Goal: Task Accomplishment & Management: Use online tool/utility

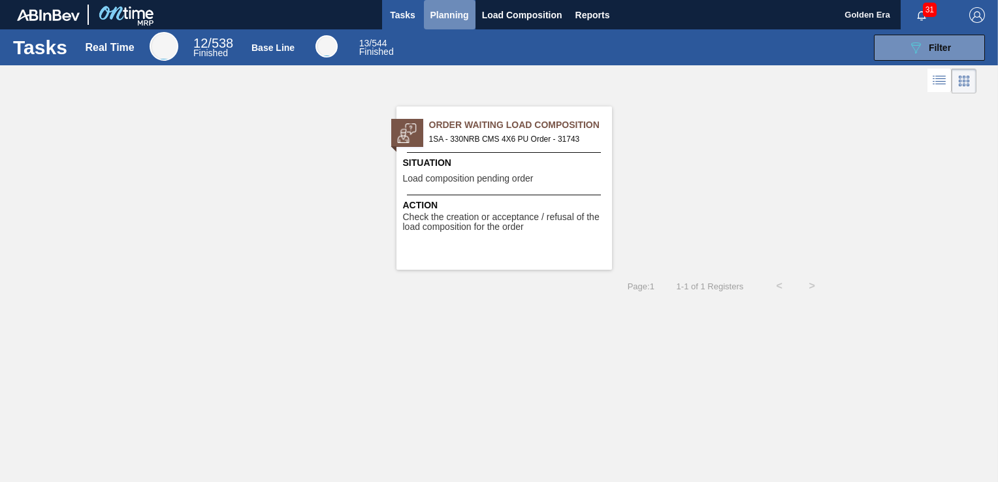
click at [455, 12] on span "Planning" at bounding box center [449, 15] width 39 height 16
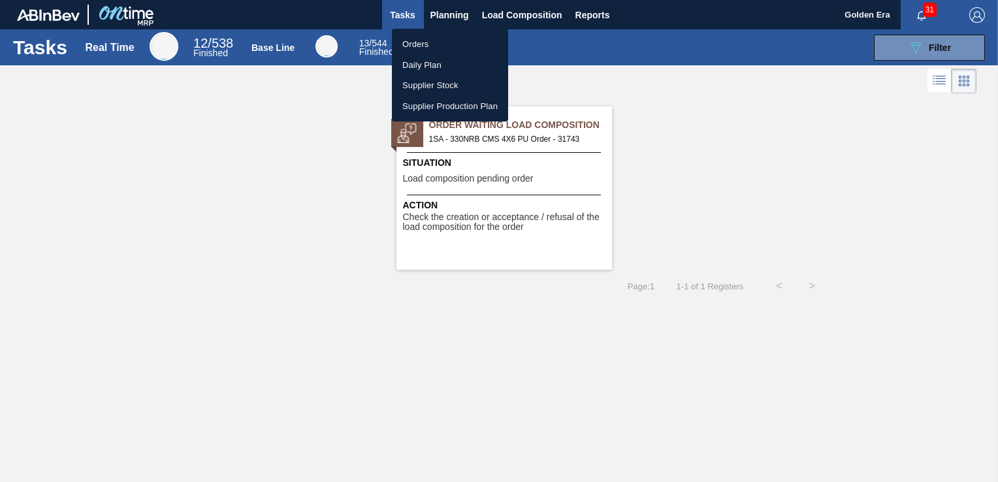
click at [423, 46] on li "Orders" at bounding box center [450, 44] width 116 height 21
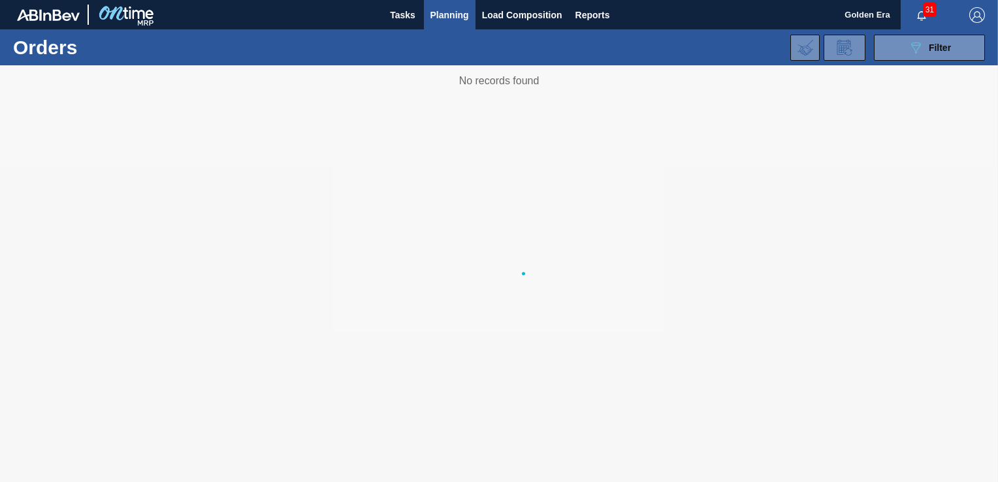
click at [935, 0] on body "Tasks Planning Load Composition Reports Golden Era 31 Mark all as read Orders 0…" at bounding box center [499, 0] width 998 height 0
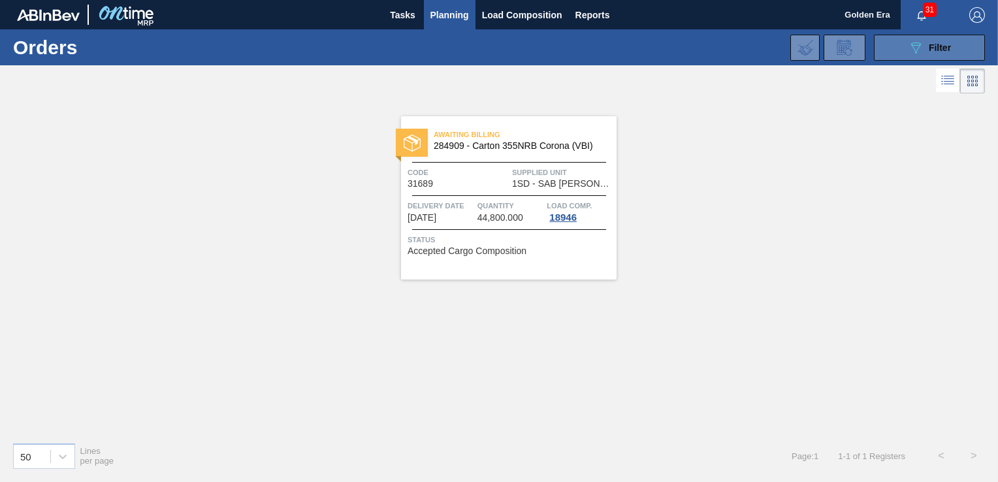
click at [935, 44] on span "Filter" at bounding box center [940, 47] width 22 height 10
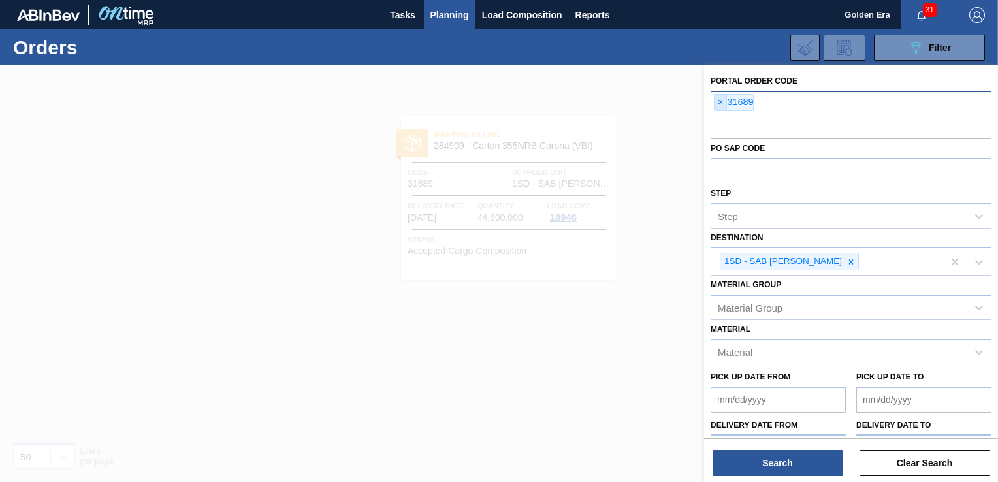
click at [719, 101] on span "×" at bounding box center [721, 103] width 12 height 16
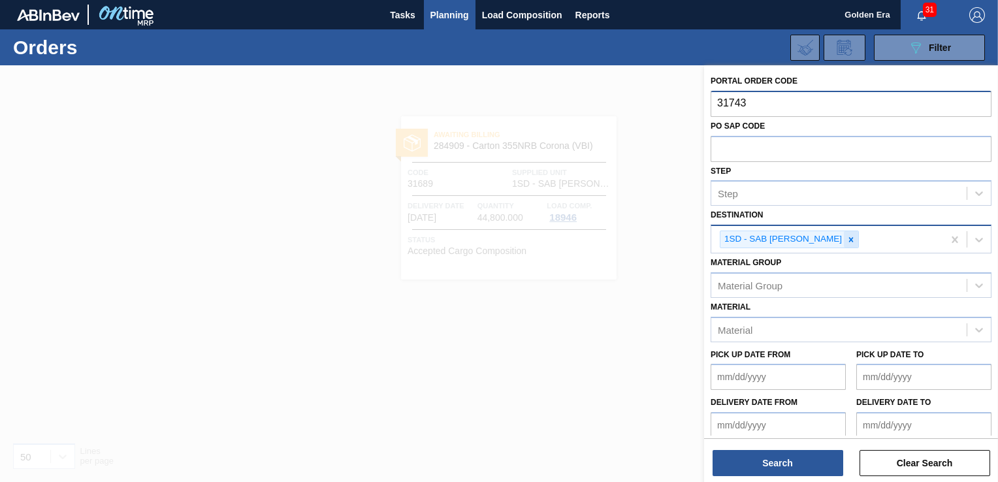
click at [847, 236] on icon at bounding box center [851, 239] width 9 height 9
type input "31743"
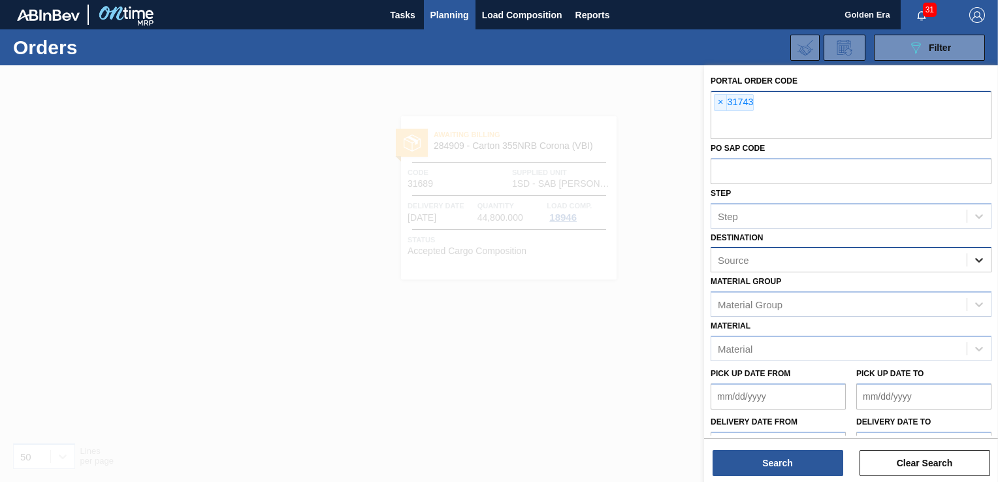
click at [982, 255] on icon at bounding box center [979, 259] width 13 height 13
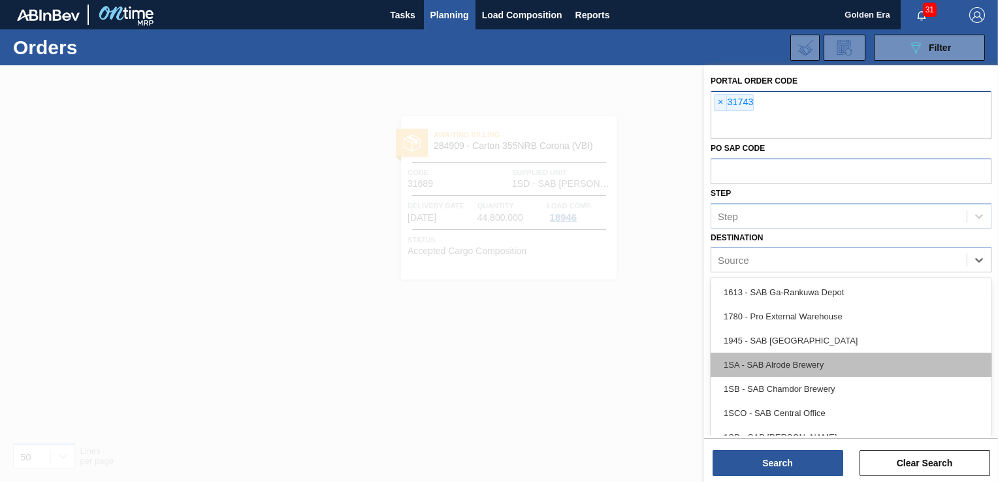
click at [897, 368] on div "1SA - SAB Alrode Brewery" at bounding box center [851, 365] width 281 height 24
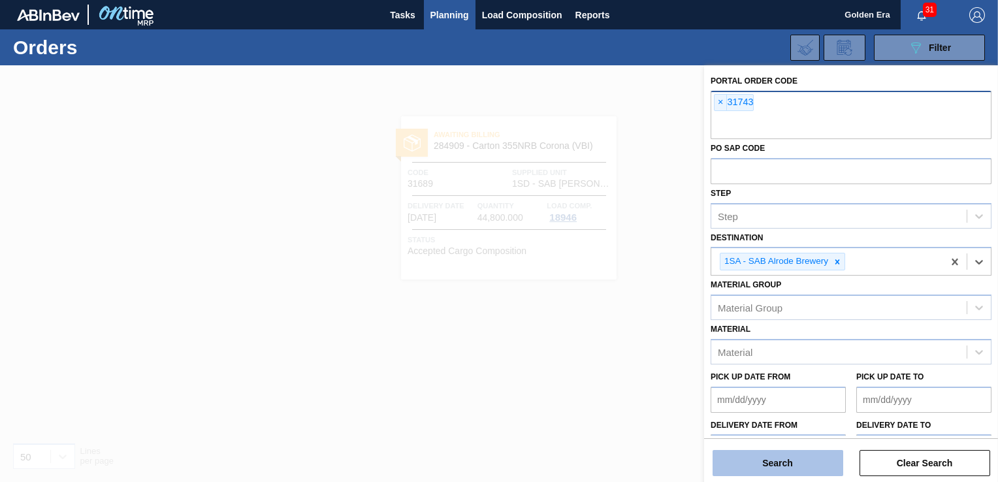
click at [785, 472] on button "Search" at bounding box center [778, 463] width 131 height 26
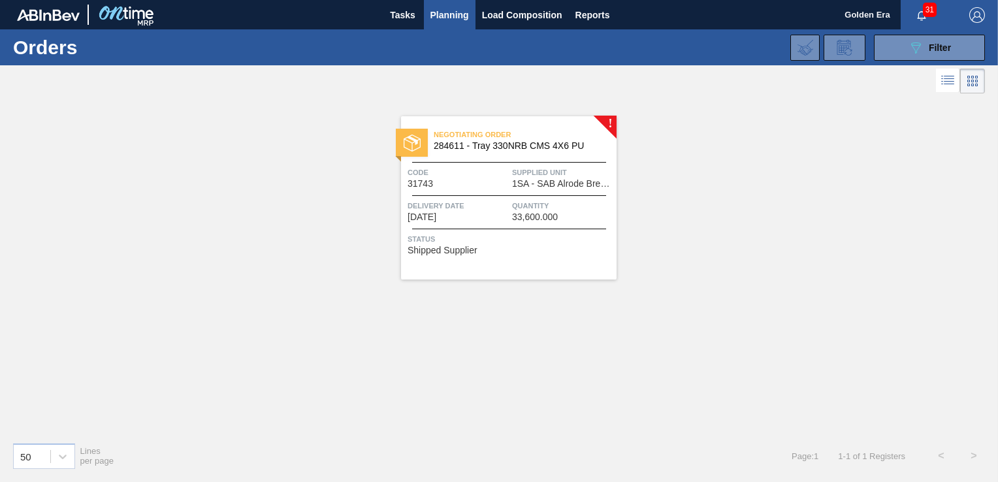
click at [525, 231] on div "Negotiating Order 284611 - Tray 330NRB CMS 4X6 PU Code 31743 Supplied Unit 1SA …" at bounding box center [509, 197] width 216 height 163
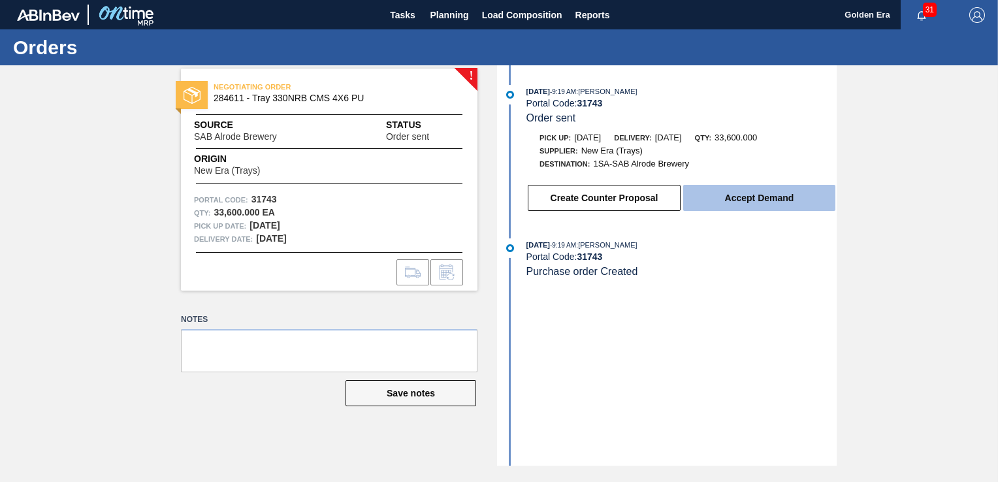
click at [713, 210] on button "Accept Demand" at bounding box center [759, 198] width 152 height 26
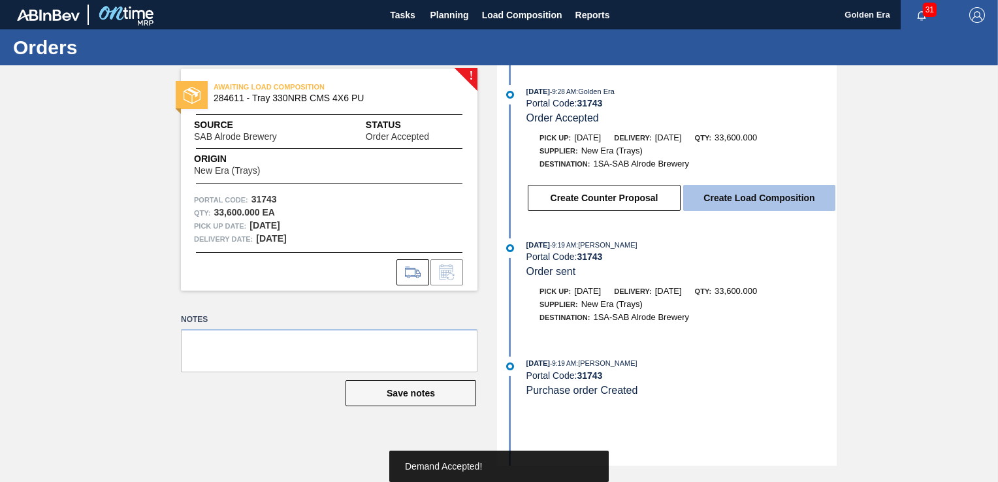
click at [724, 195] on button "Create Load Composition" at bounding box center [759, 198] width 152 height 26
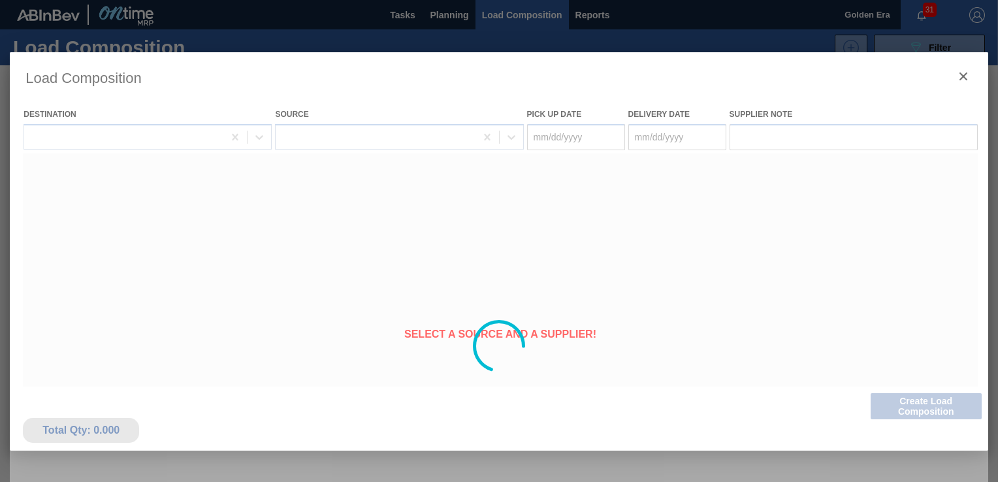
type Date "[DATE]"
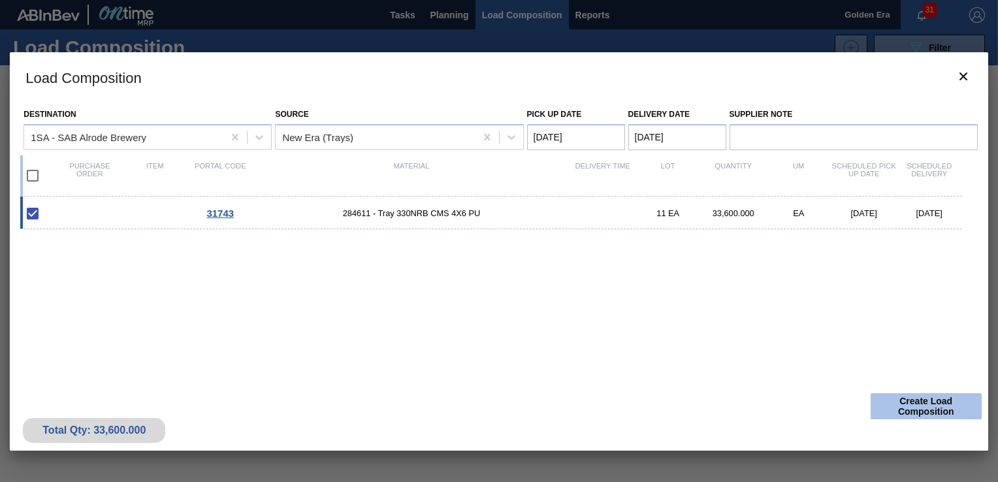
click at [930, 405] on button "Create Load Composition" at bounding box center [926, 406] width 111 height 26
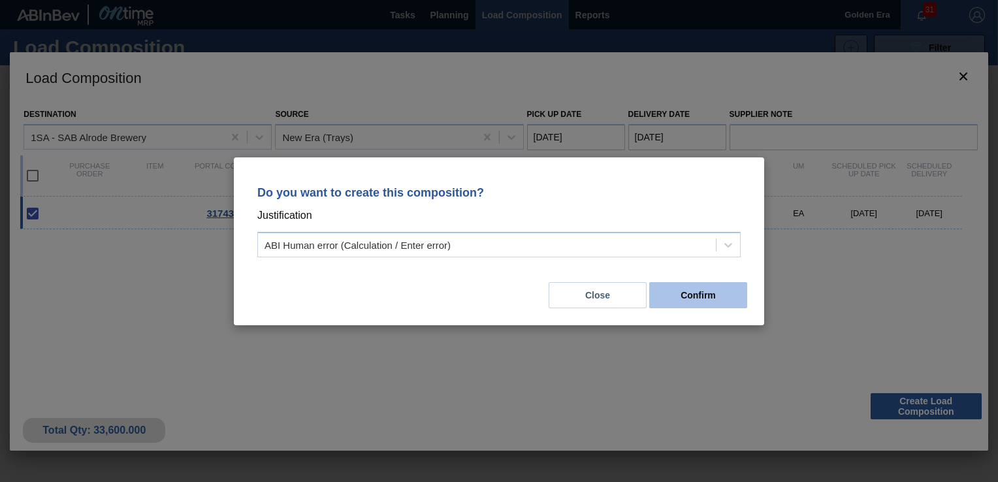
click at [703, 299] on button "Confirm" at bounding box center [698, 295] width 98 height 26
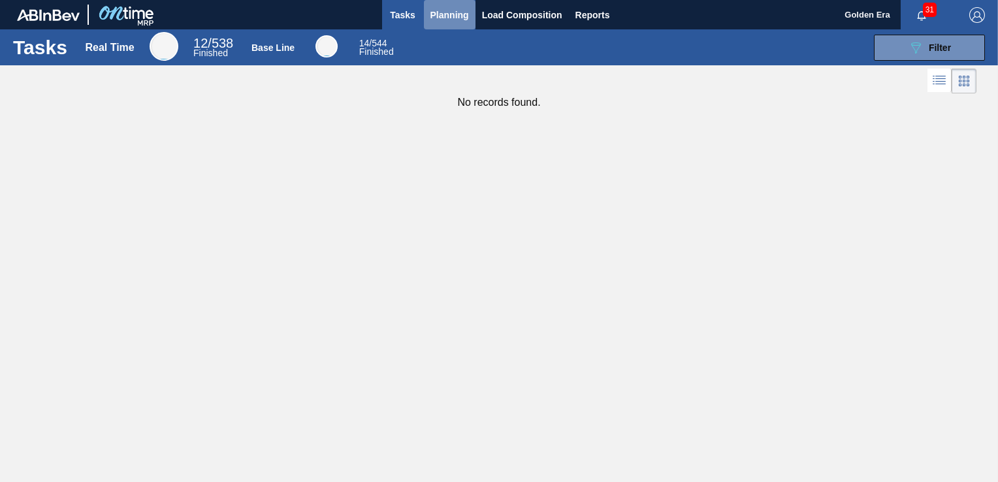
click at [453, 7] on span "Planning" at bounding box center [449, 15] width 39 height 16
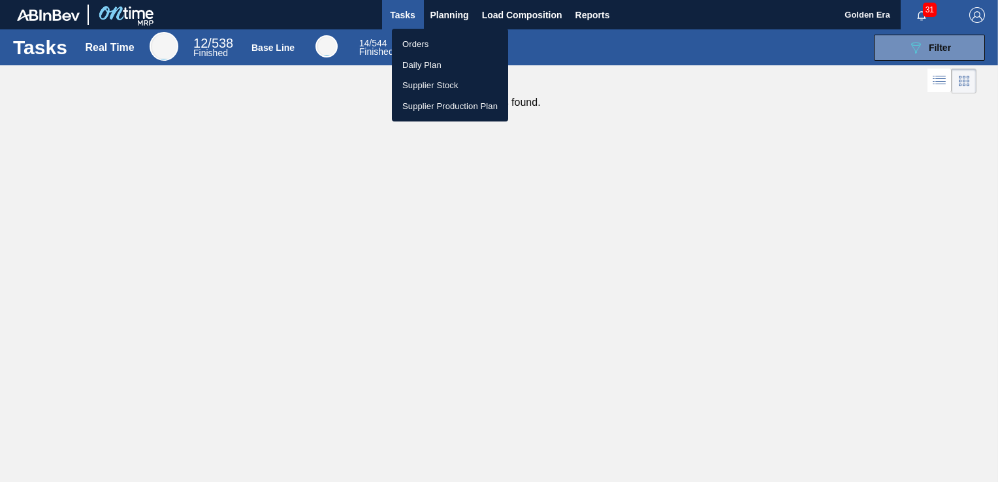
click at [436, 41] on li "Orders" at bounding box center [450, 44] width 116 height 21
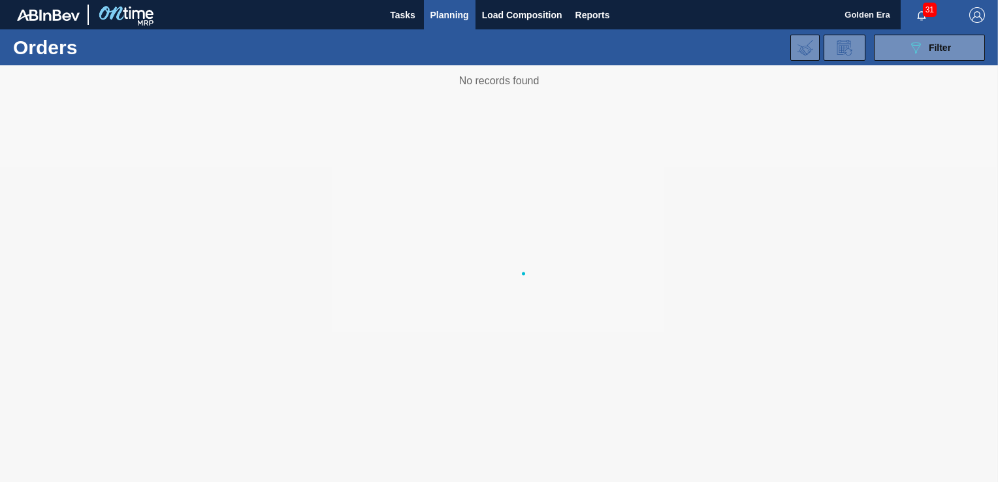
click at [920, 46] on icon "089F7B8B-B2A5-4AFE-B5C0-19BA573D28AC" at bounding box center [916, 48] width 16 height 16
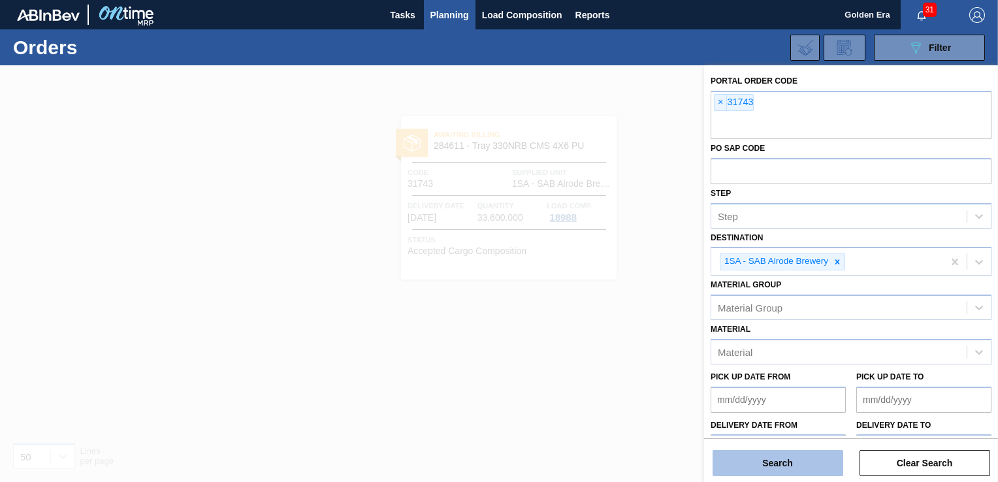
click at [794, 459] on button "Search" at bounding box center [778, 463] width 131 height 26
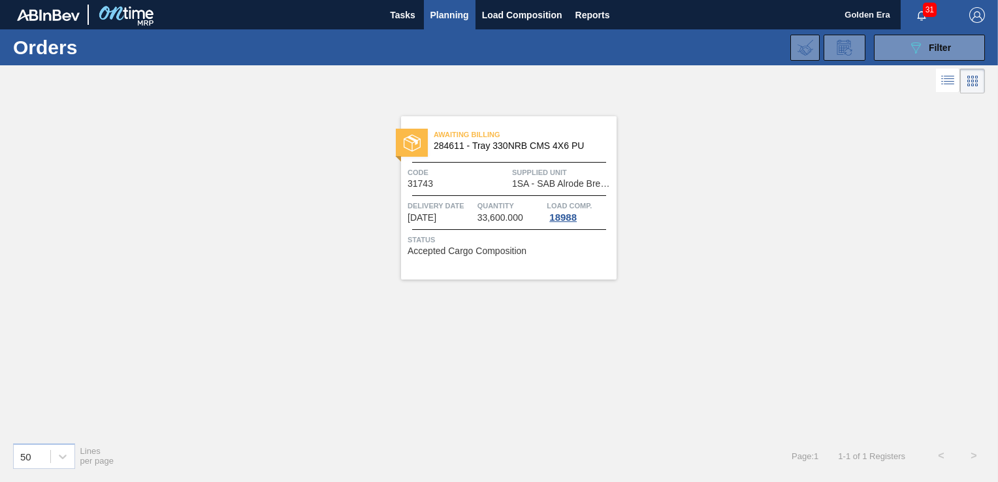
click at [572, 251] on div "Status Accepted Cargo Composition" at bounding box center [511, 243] width 206 height 21
